Goal: Check status: Check status

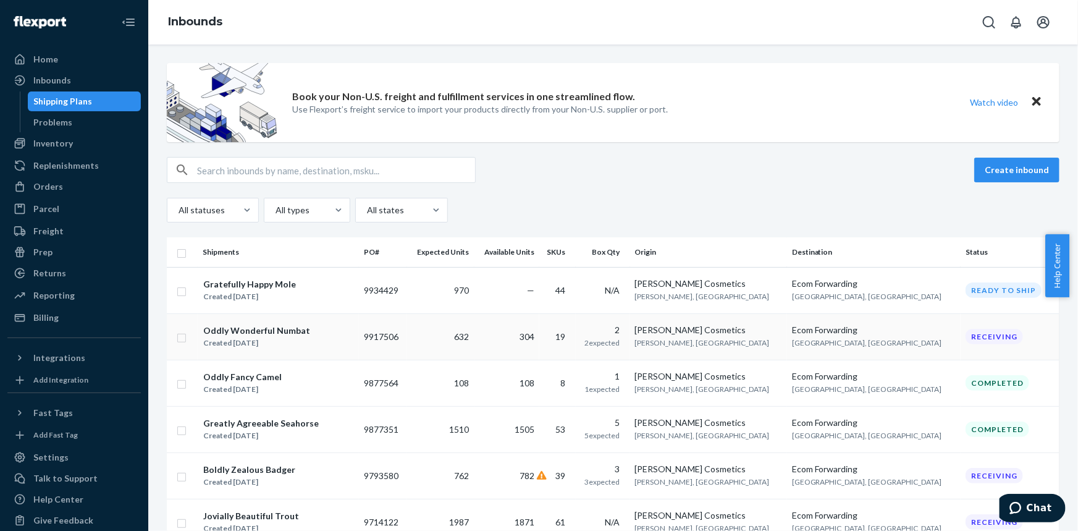
click at [240, 324] on div "Oddly Wonderful Numbat" at bounding box center [256, 330] width 107 height 12
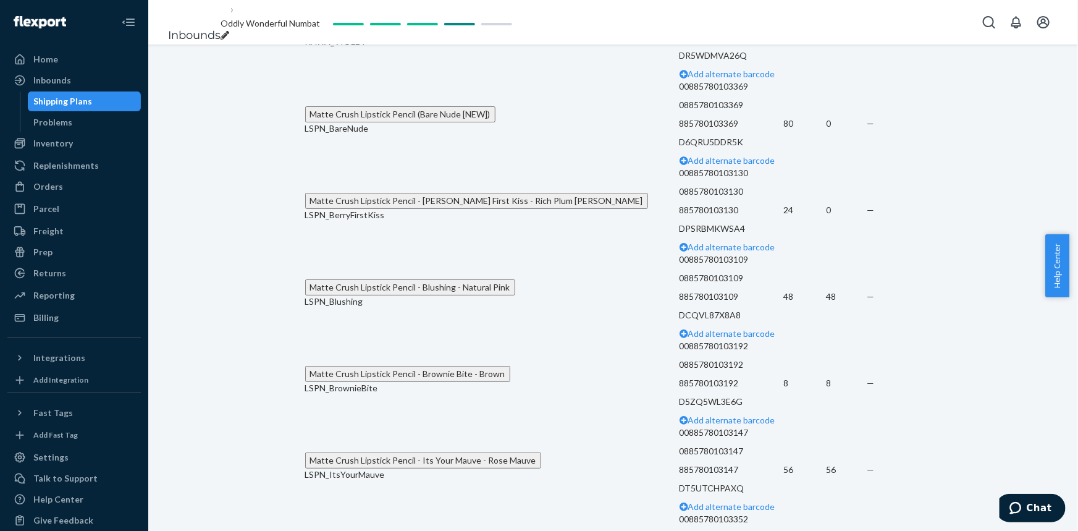
scroll to position [1067, 0]
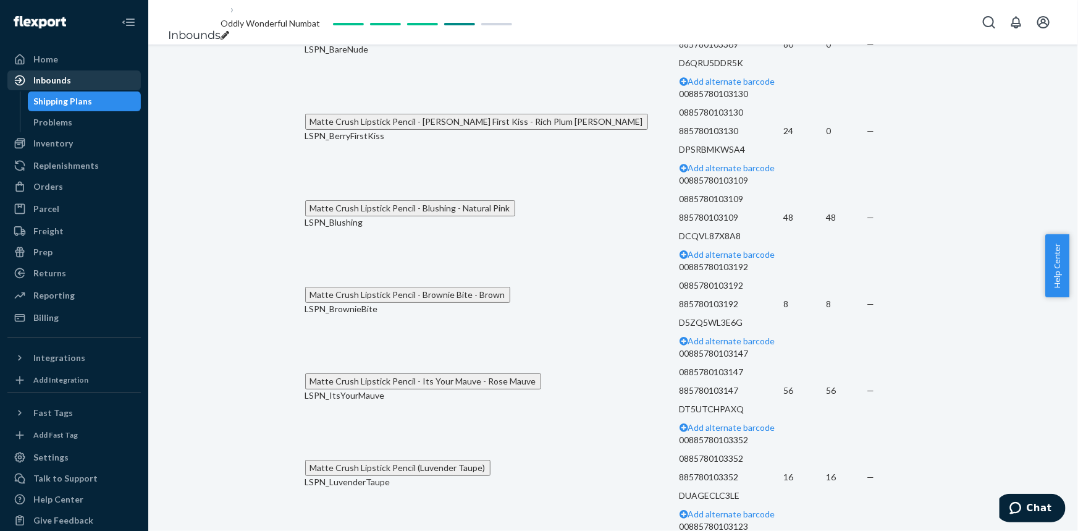
click at [36, 79] on div "Inbounds" at bounding box center [52, 80] width 38 height 12
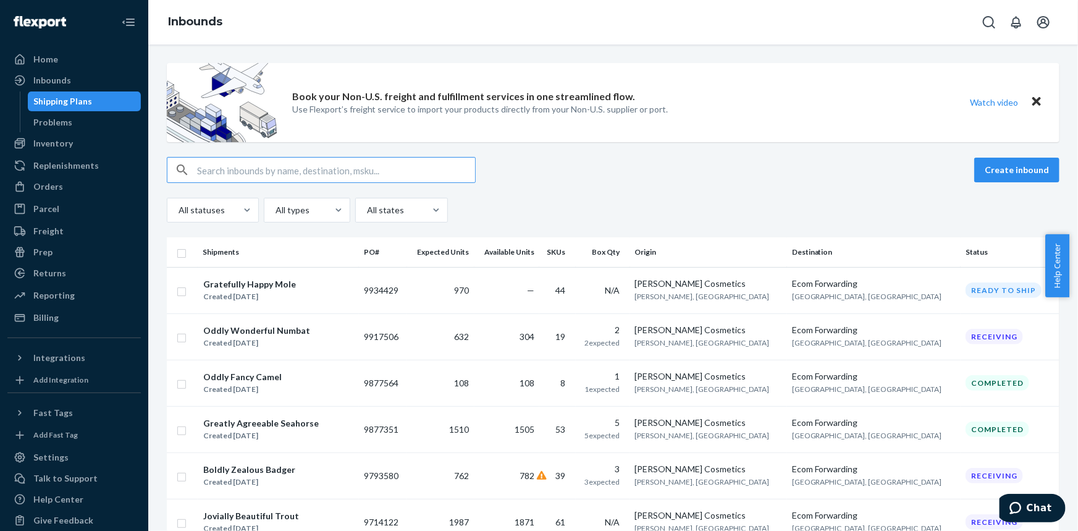
click at [256, 292] on div "Book your Non-U.S. freight and fulfillment services in one streamlined flow. Us…" at bounding box center [613, 287] width 930 height 486
click at [256, 284] on div "Gratefully Happy Mole" at bounding box center [249, 284] width 93 height 12
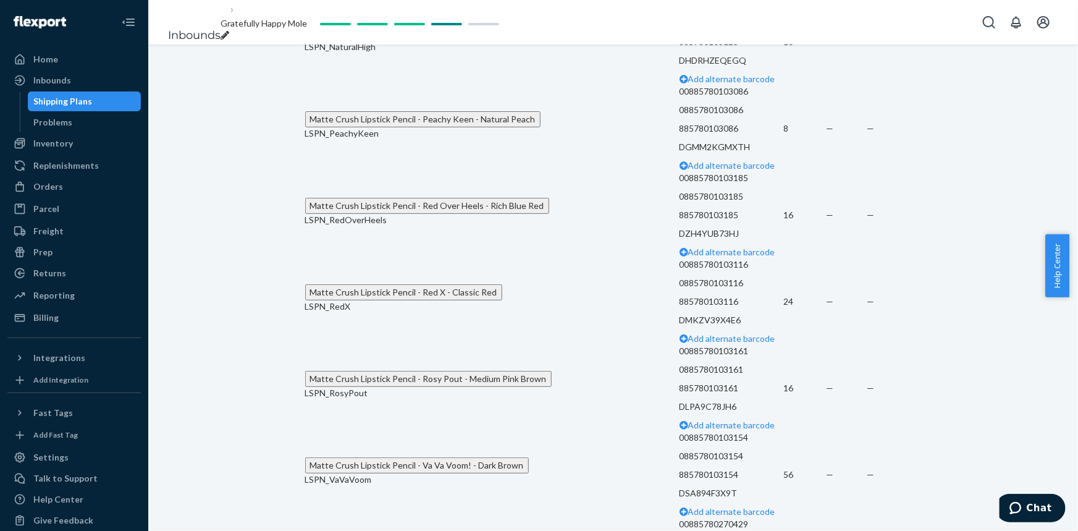
scroll to position [3089, 0]
